Goal: Check status: Check status

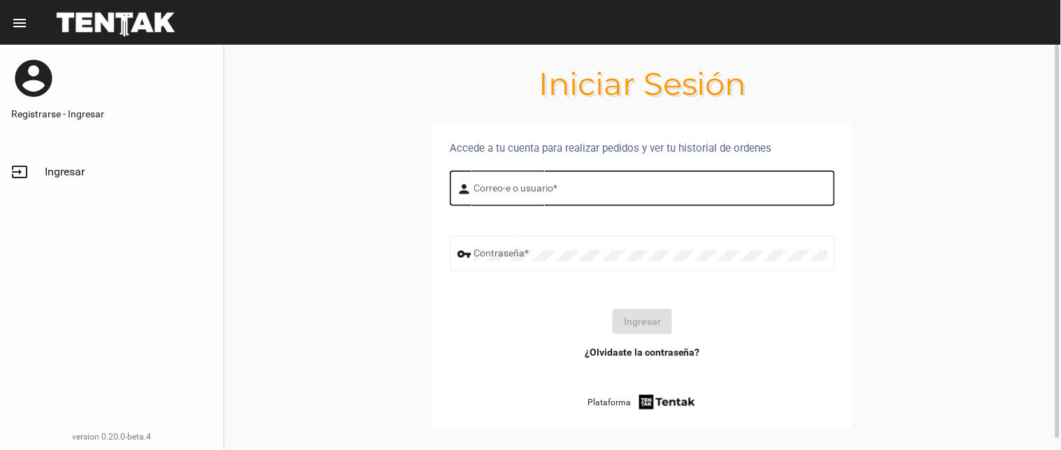
click at [513, 187] on input "Correo-e o usuario *" at bounding box center [651, 190] width 354 height 11
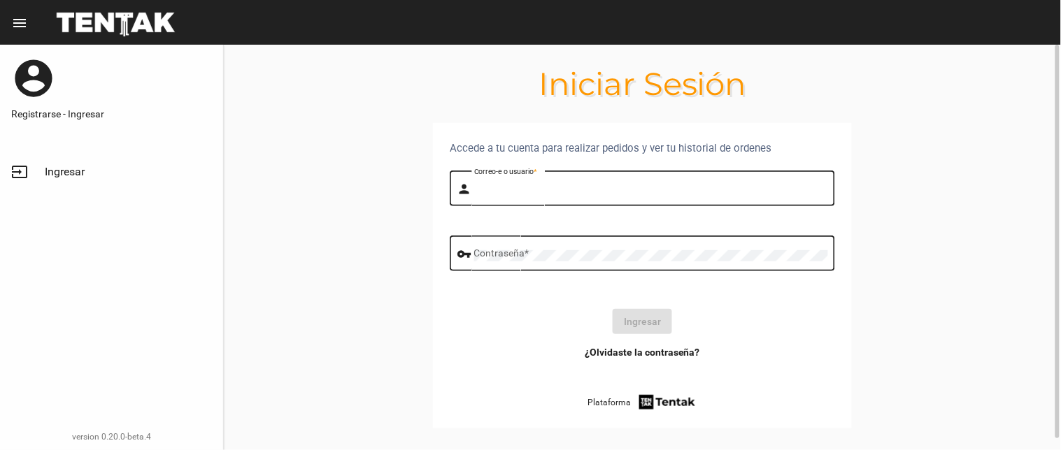
type input "flopyganora"
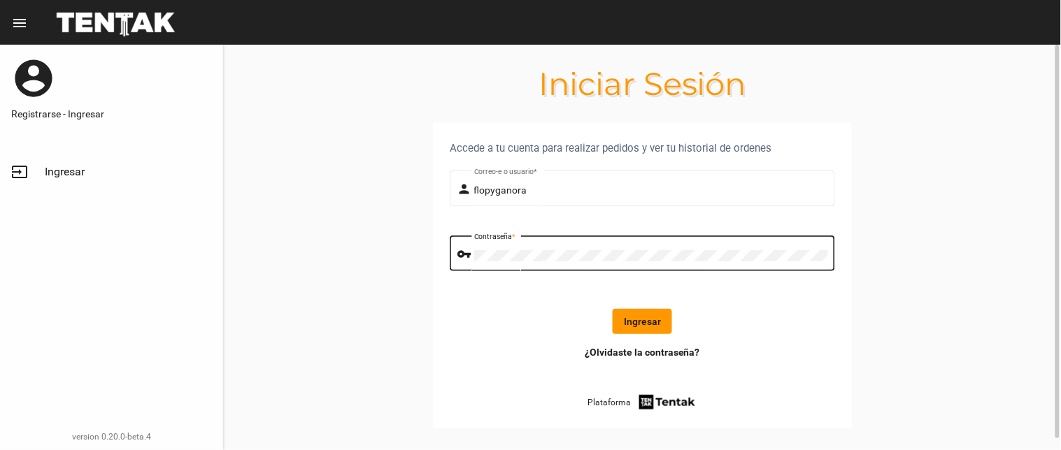
click button "Ingresar" at bounding box center [642, 321] width 59 height 25
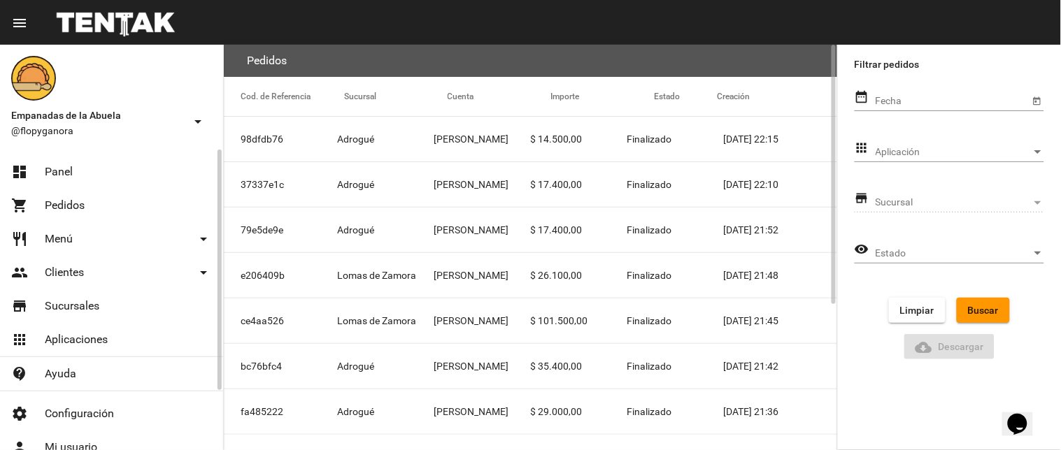
click at [66, 169] on span "Panel" at bounding box center [59, 172] width 28 height 14
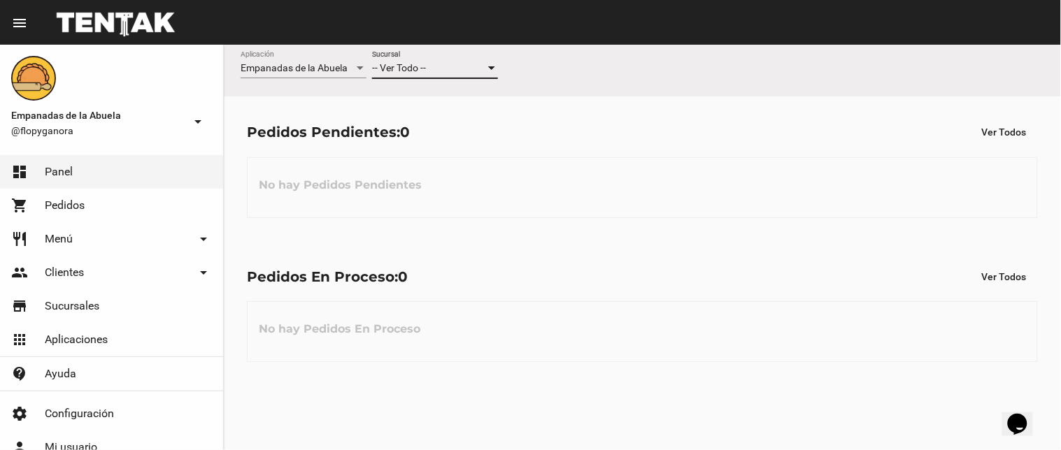
click at [452, 67] on div "-- Ver Todo --" at bounding box center [428, 68] width 113 height 11
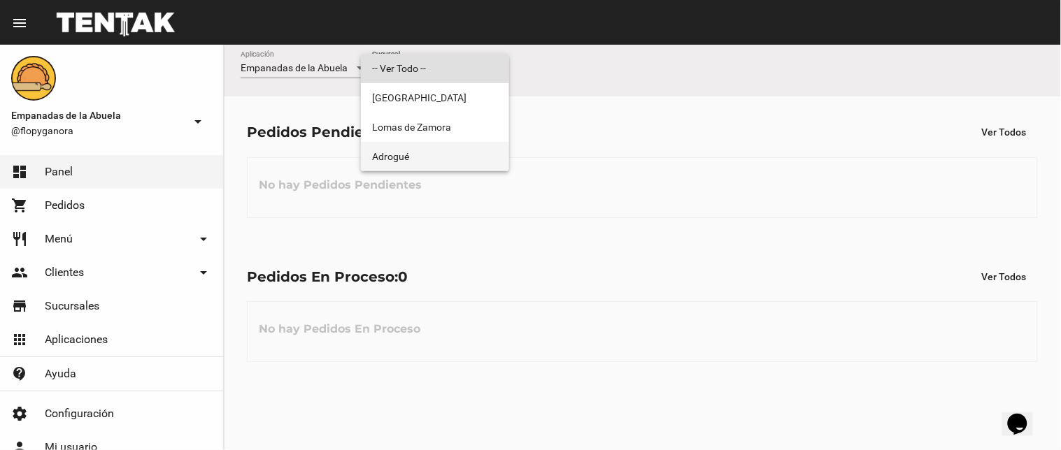
click at [452, 156] on span "Adrogué" at bounding box center [435, 156] width 126 height 29
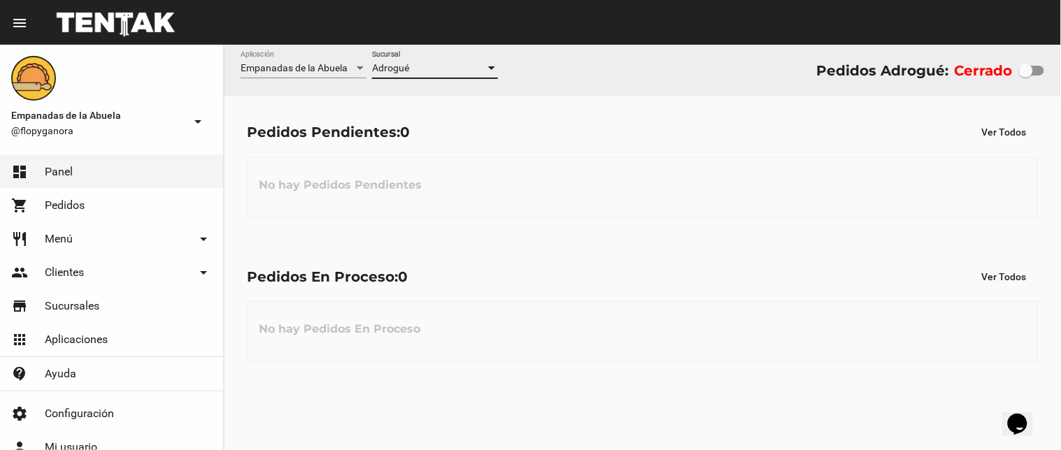
click at [1038, 69] on div at bounding box center [1031, 71] width 25 height 10
click at [1026, 76] on input "checkbox" at bounding box center [1025, 76] width 1 height 1
checkbox input "true"
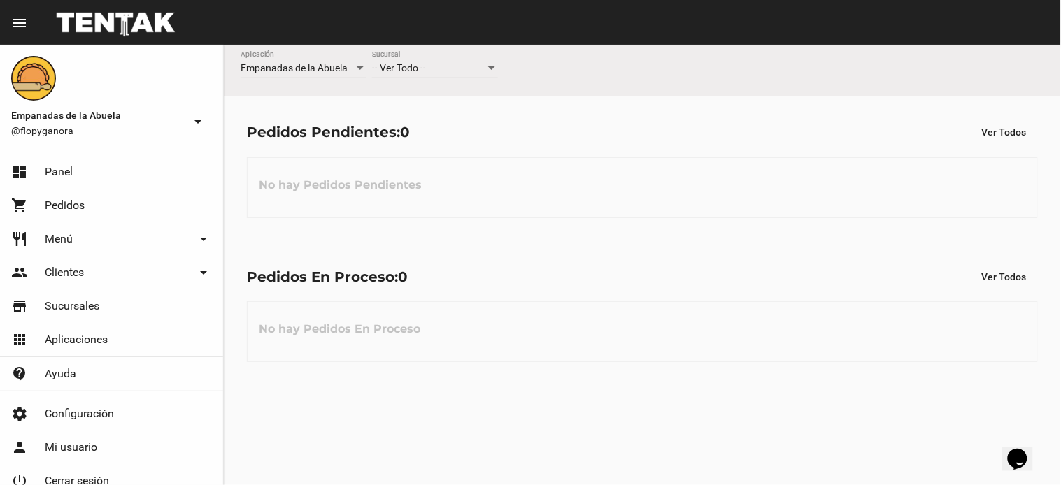
click at [422, 68] on span "-- Ver Todo --" at bounding box center [399, 67] width 54 height 11
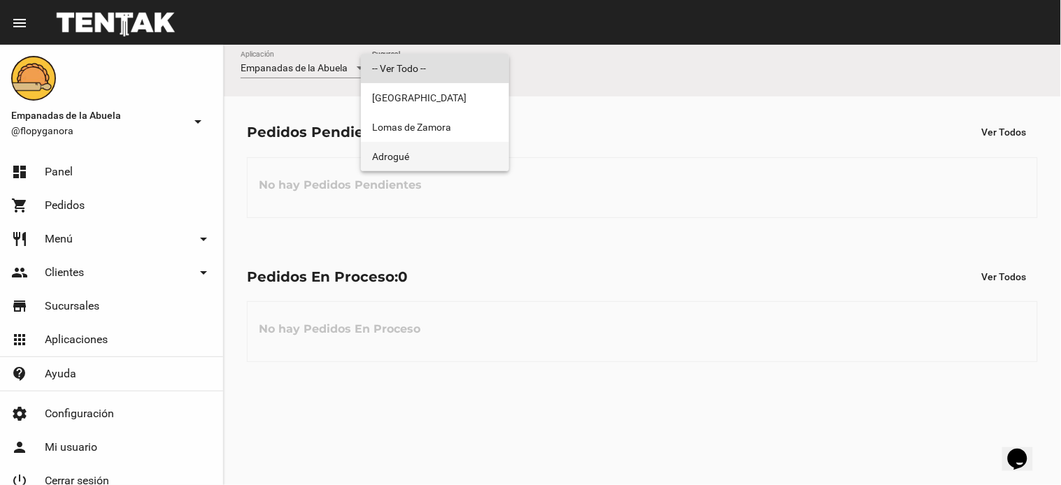
click at [403, 164] on span "Adrogué" at bounding box center [435, 156] width 126 height 29
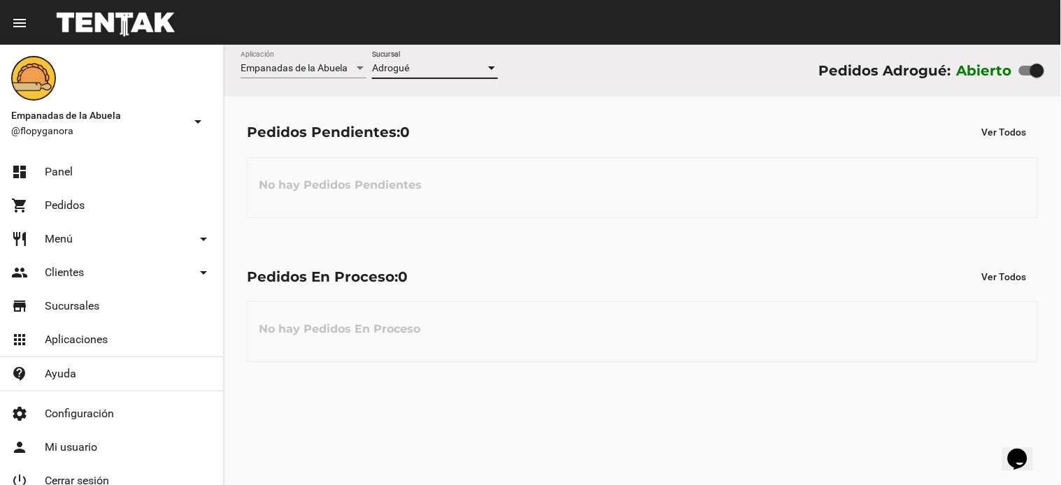
click at [537, 400] on div "Empanadas de la Abuela Aplicación Adrogué Sucursal Pedidos Adrogué: Abierto Ped…" at bounding box center [642, 265] width 837 height 441
click at [730, 173] on div "No hay Pedidos Pendientes" at bounding box center [642, 187] width 791 height 61
drag, startPoint x: 729, startPoint y: 169, endPoint x: 731, endPoint y: 178, distance: 9.3
click at [745, 176] on div "No hay Pedidos Pendientes" at bounding box center [642, 187] width 791 height 61
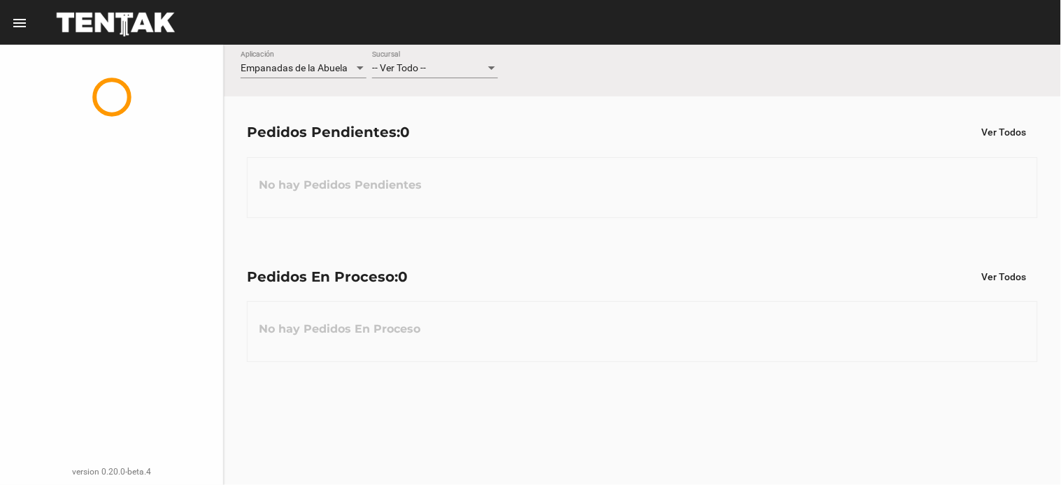
click at [420, 69] on span "-- Ver Todo --" at bounding box center [399, 67] width 54 height 11
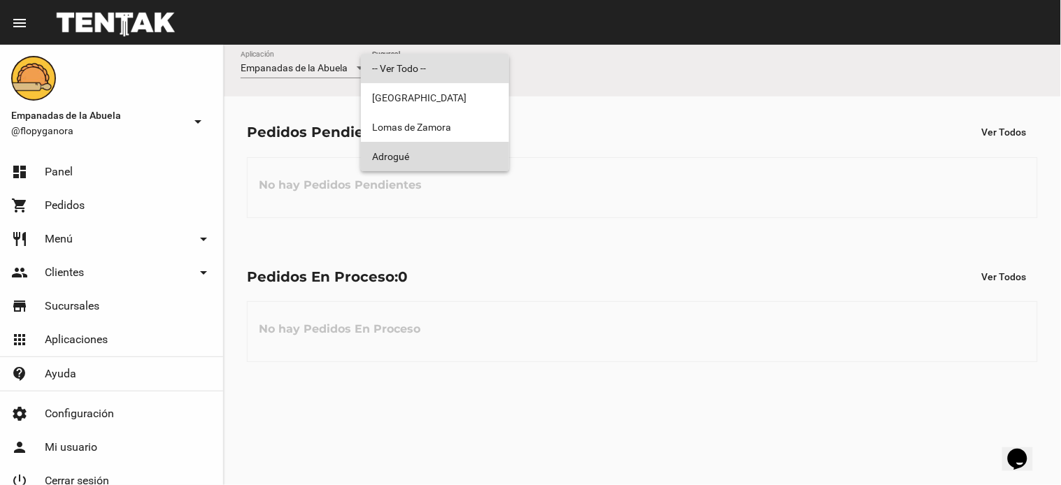
click at [413, 158] on span "Adrogué" at bounding box center [435, 156] width 126 height 29
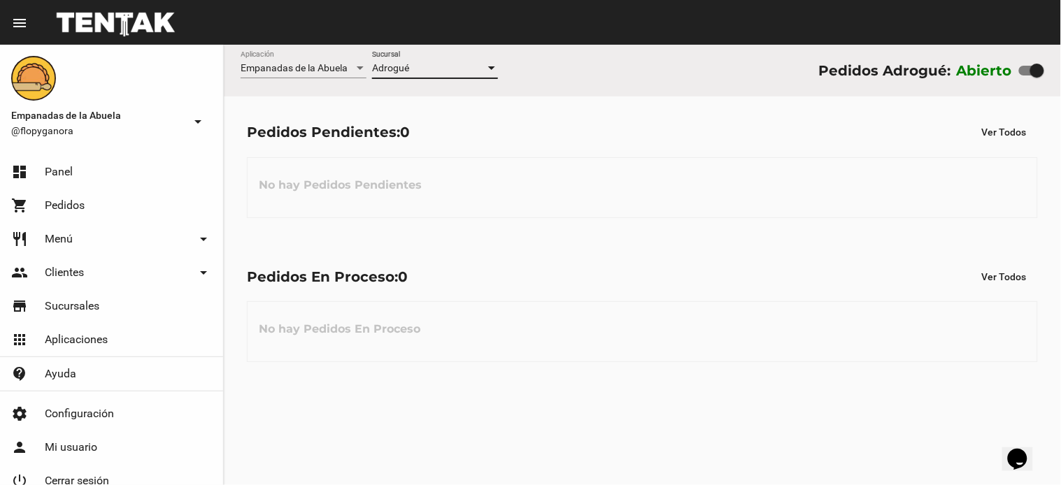
click at [563, 229] on div "Pedidos Pendientes: 0 Ver Todos No hay Pedidos Pendientes" at bounding box center [642, 168] width 837 height 144
drag, startPoint x: 659, startPoint y: 234, endPoint x: 681, endPoint y: 231, distance: 22.5
click at [666, 228] on div "Pedidos Pendientes: 0 Ver Todos No hay Pedidos Pendientes" at bounding box center [642, 168] width 837 height 144
drag, startPoint x: 661, startPoint y: 285, endPoint x: 586, endPoint y: 309, distance: 79.4
click at [658, 287] on div "Pedidos En Proceso: 0 Ver Todos" at bounding box center [642, 276] width 791 height 25
